Goal: Use online tool/utility: Utilize a website feature to perform a specific function

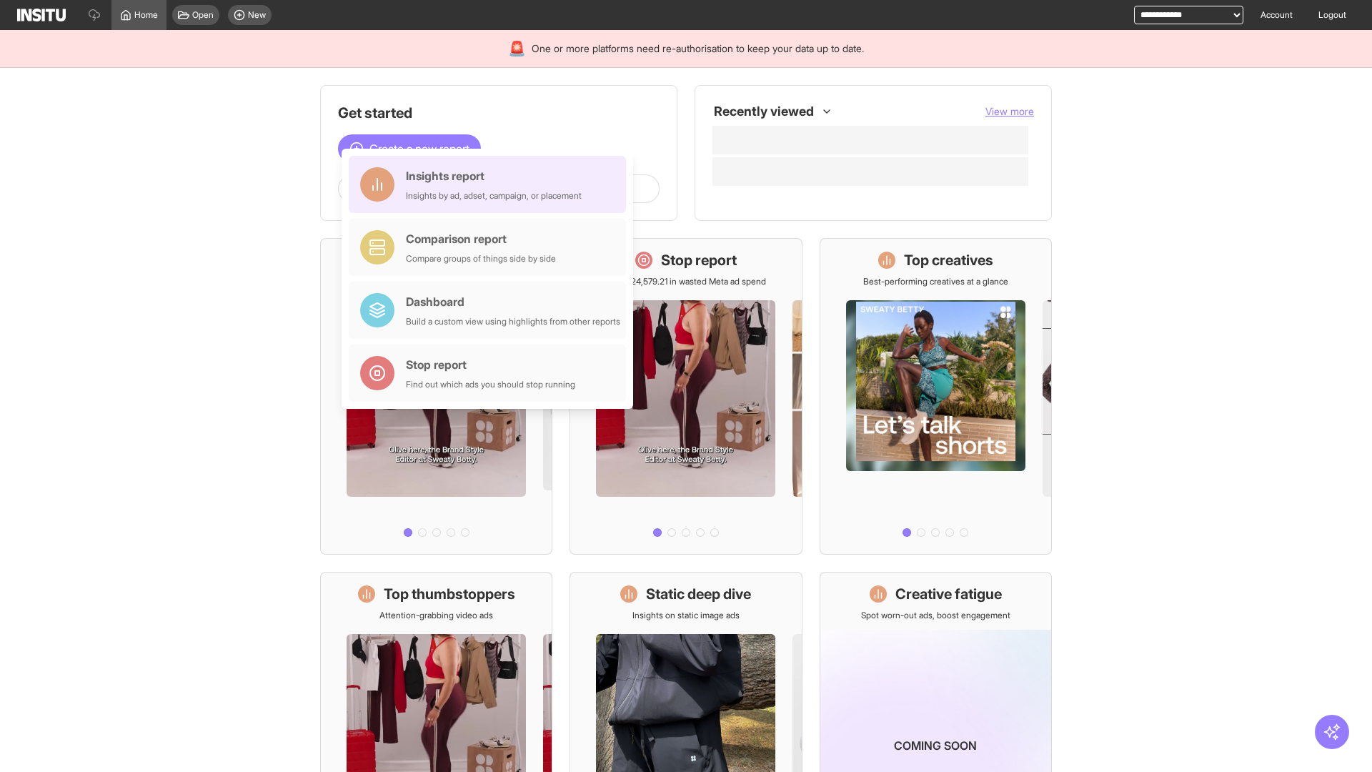
click at [491, 184] on div "Insights report Insights by ad, adset, campaign, or placement" at bounding box center [494, 184] width 176 height 34
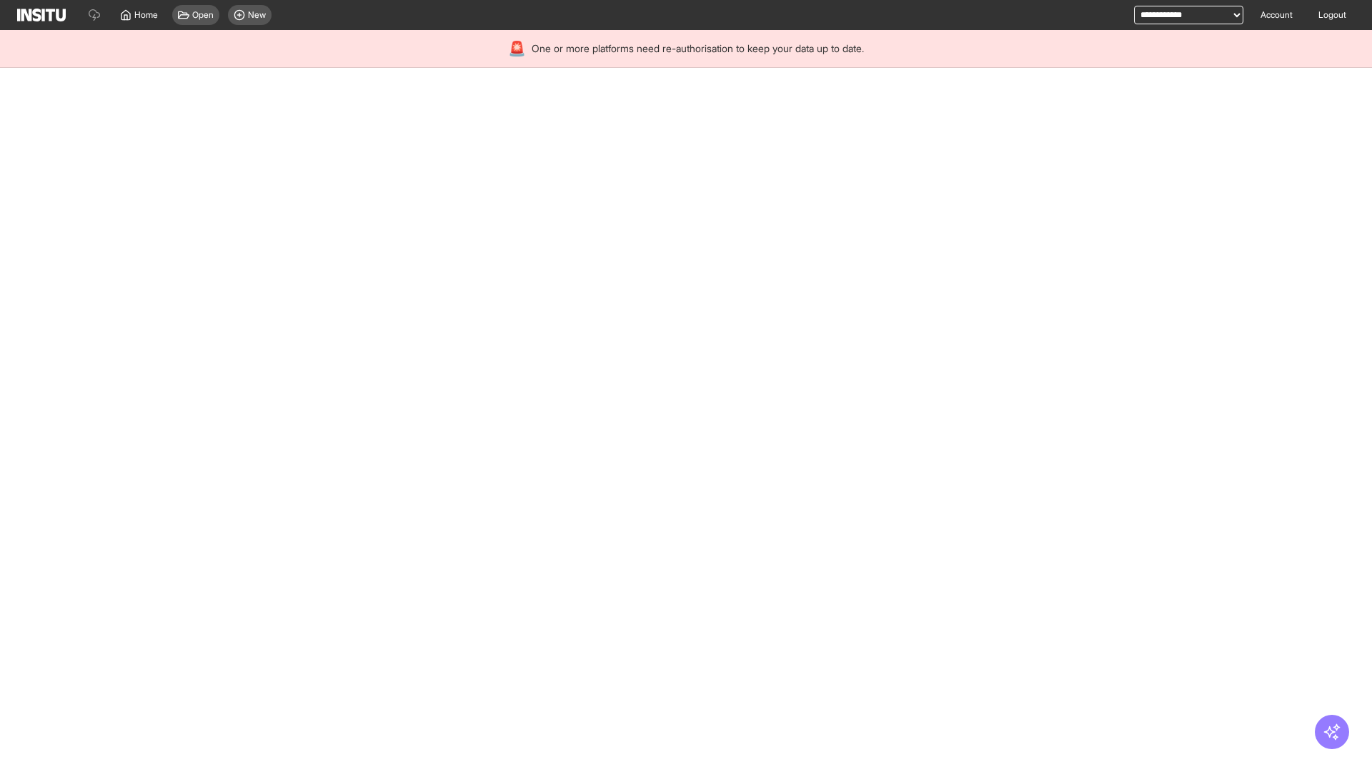
select select "**"
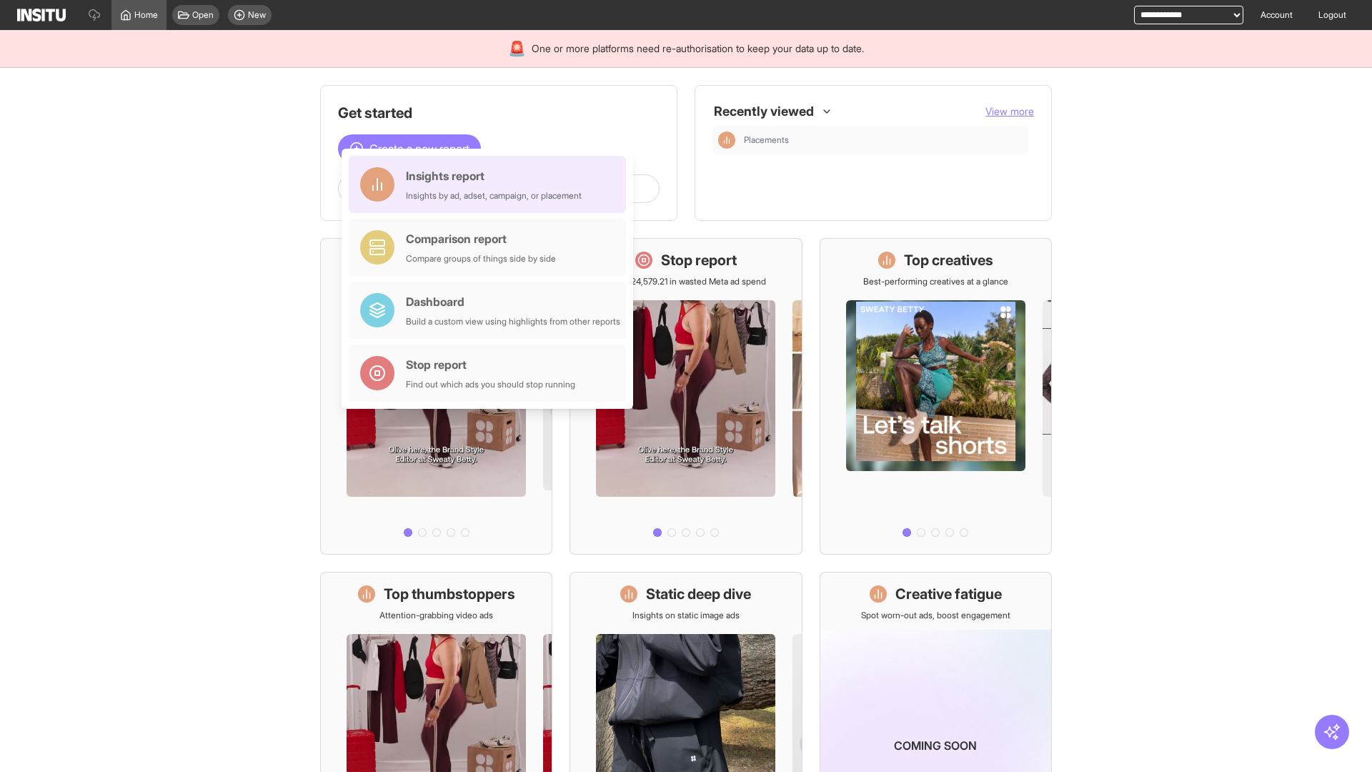
click at [491, 184] on div "Insights report Insights by ad, adset, campaign, or placement" at bounding box center [494, 184] width 176 height 34
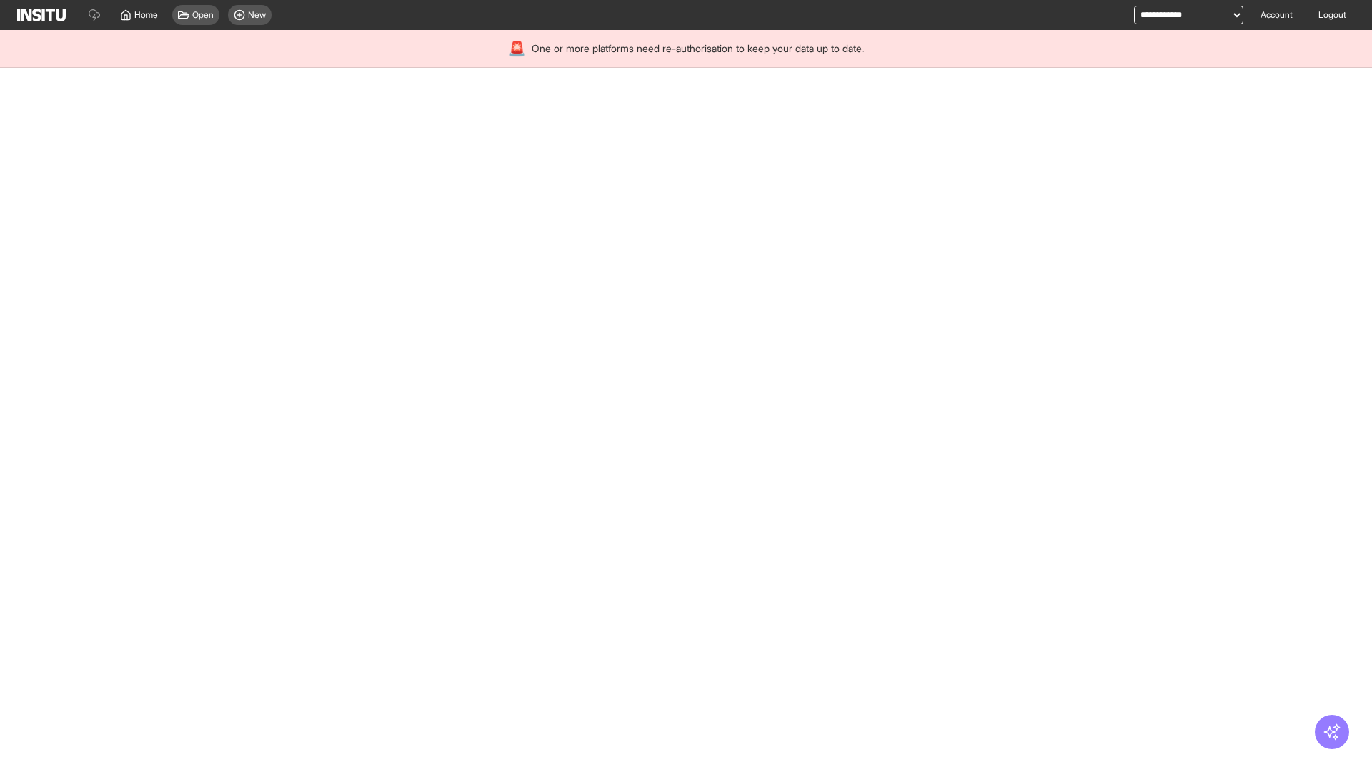
select select "**"
